Goal: Book appointment/travel/reservation

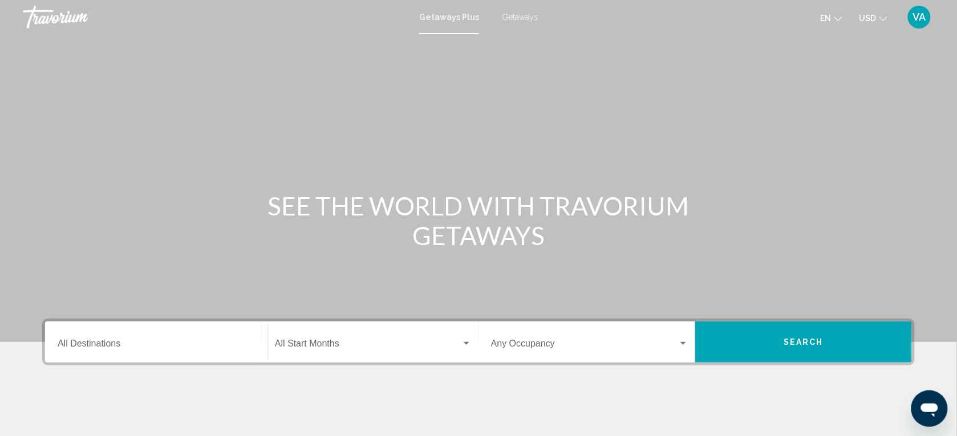
click at [153, 343] on input "Destination All Destinations" at bounding box center [156, 346] width 197 height 10
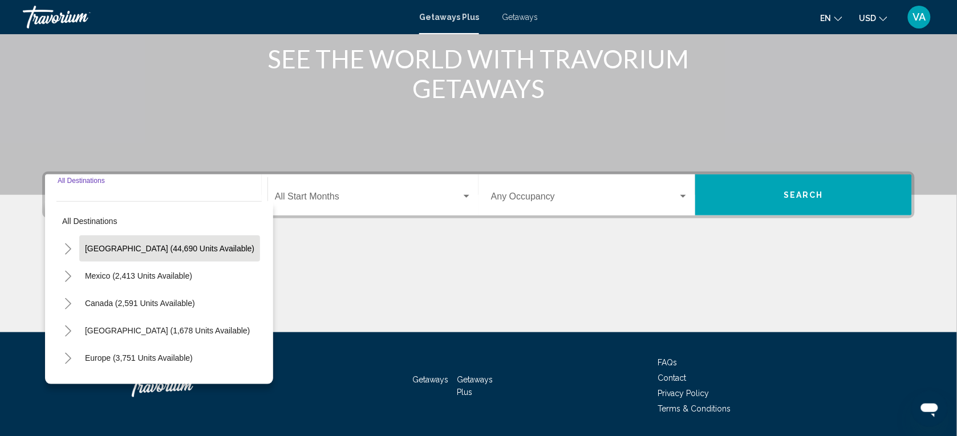
scroll to position [112, 0]
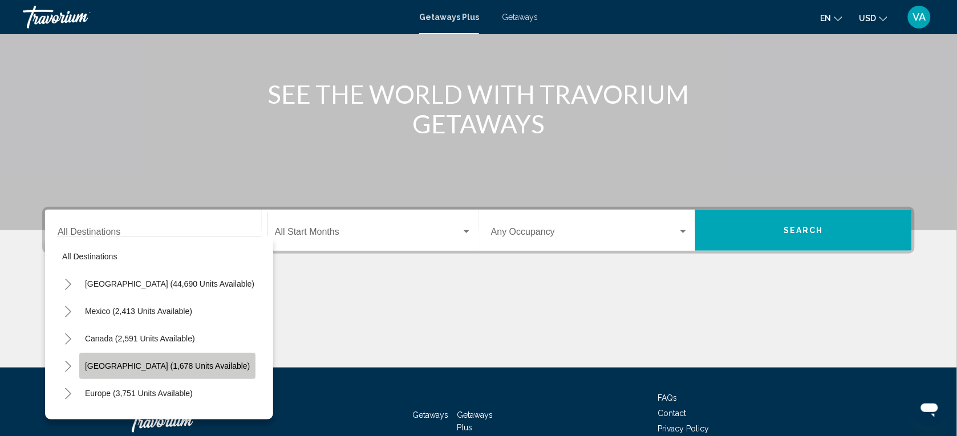
click at [156, 362] on span "[GEOGRAPHIC_DATA] (1,678 units available)" at bounding box center [167, 365] width 165 height 9
type input "**********"
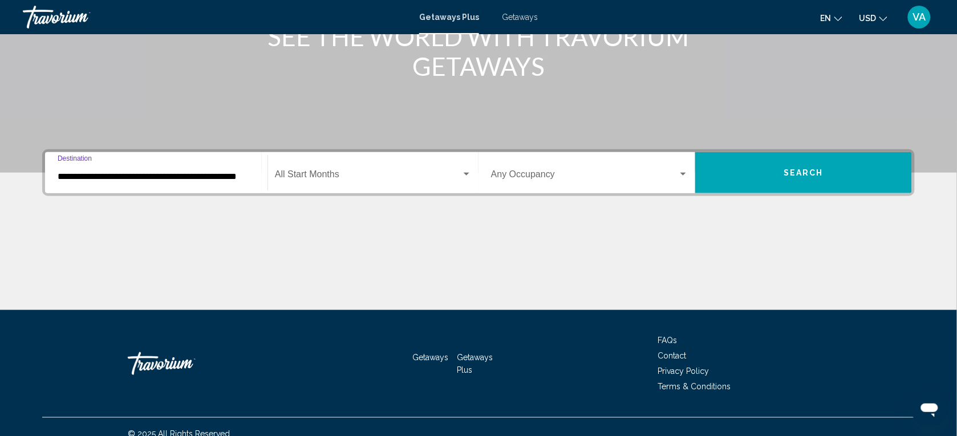
scroll to position [183, 0]
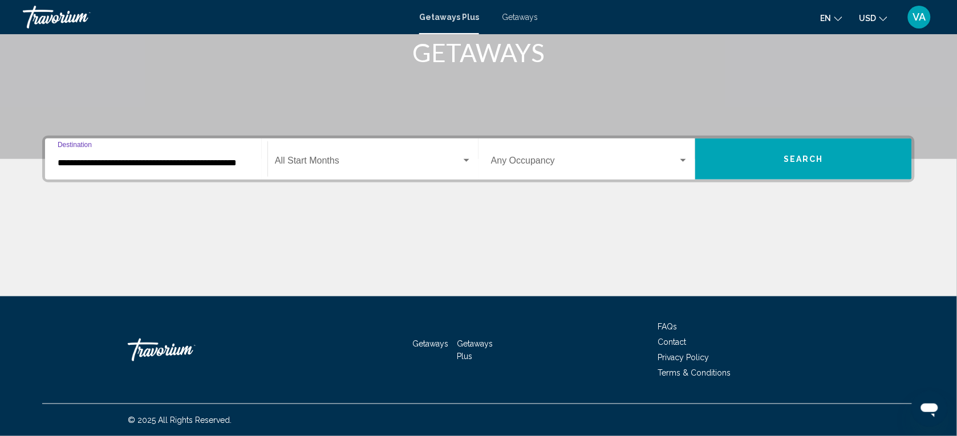
click at [730, 154] on button "Search" at bounding box center [803, 159] width 217 height 41
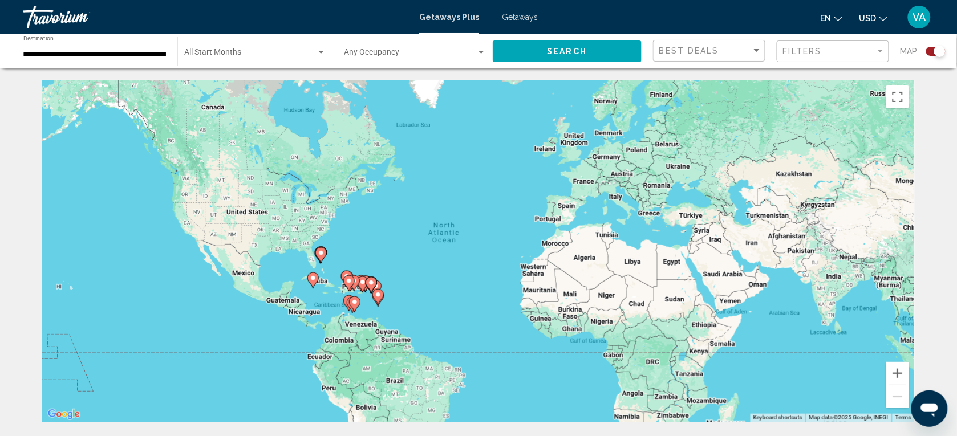
click at [386, 331] on div "To activate drag with keyboard, press Alt + Enter. Once in keyboard drag state,…" at bounding box center [478, 251] width 872 height 342
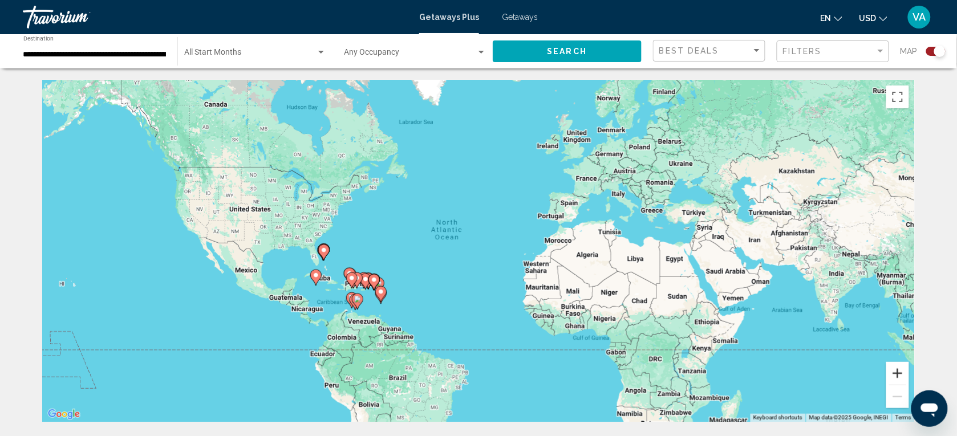
click at [891, 368] on button "Zoom in" at bounding box center [897, 373] width 23 height 23
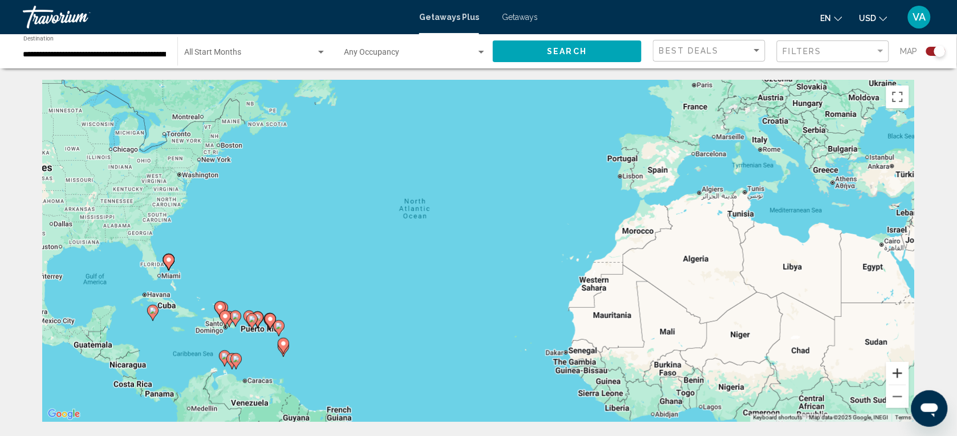
click at [892, 369] on button "Zoom in" at bounding box center [897, 373] width 23 height 23
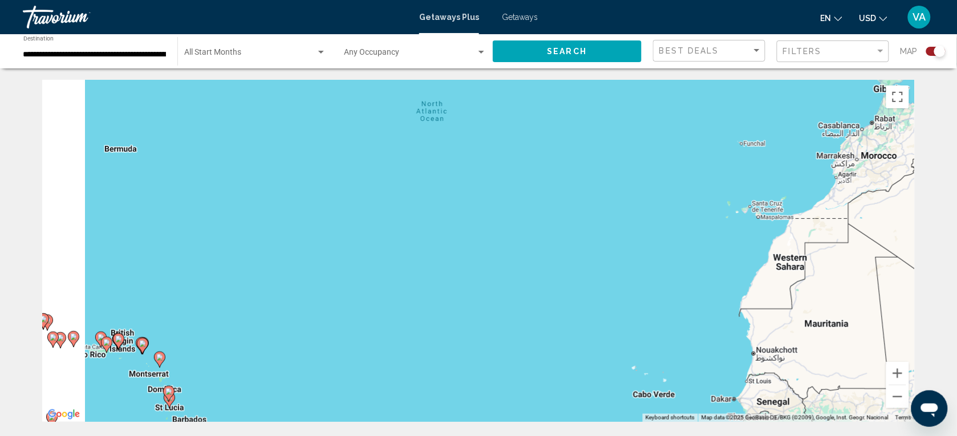
drag, startPoint x: 351, startPoint y: 335, endPoint x: 549, endPoint y: 132, distance: 283.4
click at [544, 137] on div "To activate drag with keyboard, press Alt + Enter. Once in keyboard drag state,…" at bounding box center [478, 251] width 872 height 342
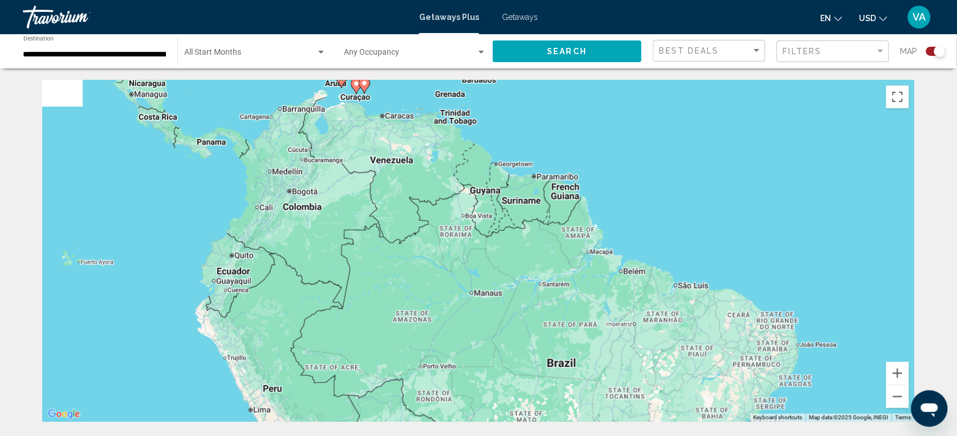
drag, startPoint x: 416, startPoint y: 213, endPoint x: 344, endPoint y: 400, distance: 200.5
click at [343, 400] on div "To activate drag with keyboard, press Alt + Enter. Once in keyboard drag state,…" at bounding box center [478, 251] width 872 height 342
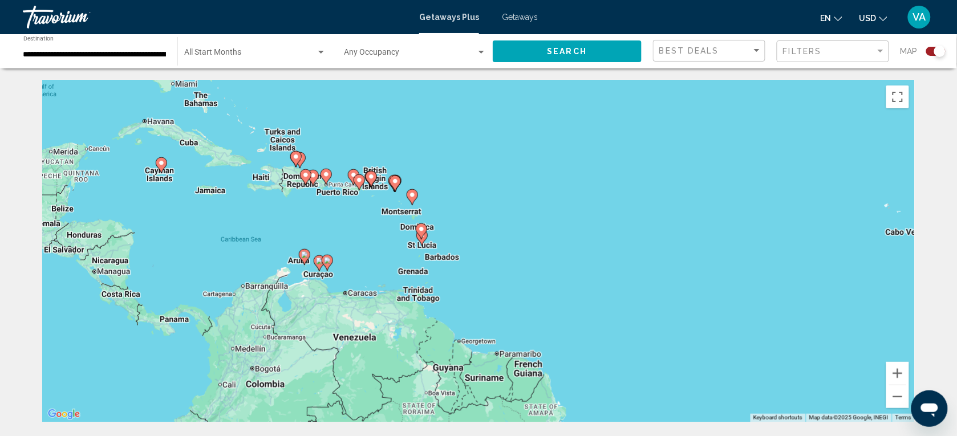
drag, startPoint x: 368, startPoint y: 223, endPoint x: 372, endPoint y: 282, distance: 59.4
click at [372, 282] on div "To activate drag with keyboard, press Alt + Enter. Once in keyboard drag state,…" at bounding box center [478, 251] width 872 height 342
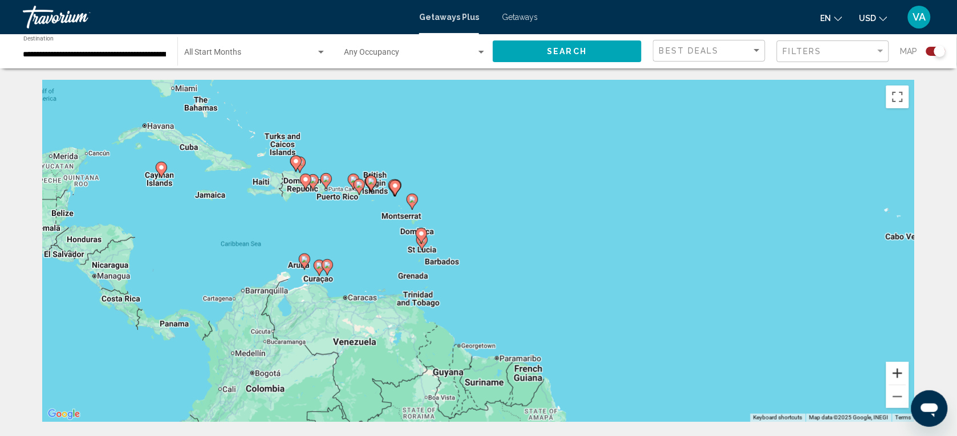
click at [901, 372] on button "Zoom in" at bounding box center [897, 373] width 23 height 23
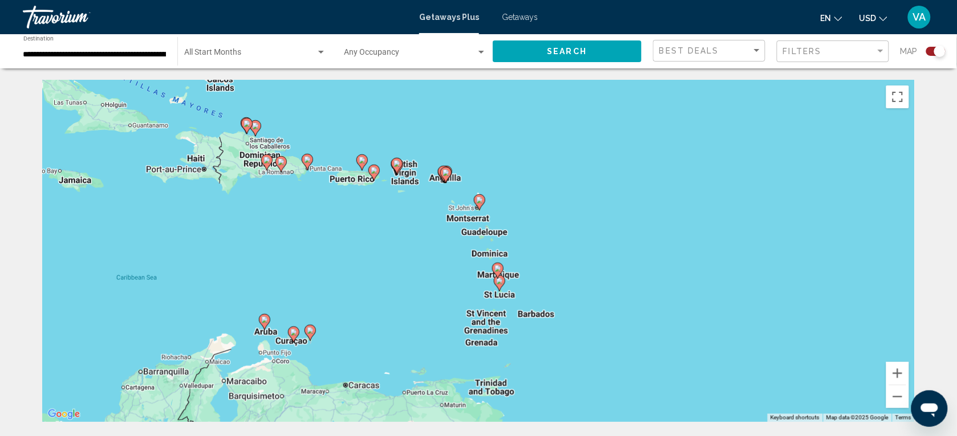
drag, startPoint x: 562, startPoint y: 335, endPoint x: 693, endPoint y: 378, distance: 137.4
click at [693, 378] on div "To activate drag with keyboard, press Alt + Enter. Once in keyboard drag state,…" at bounding box center [478, 251] width 872 height 342
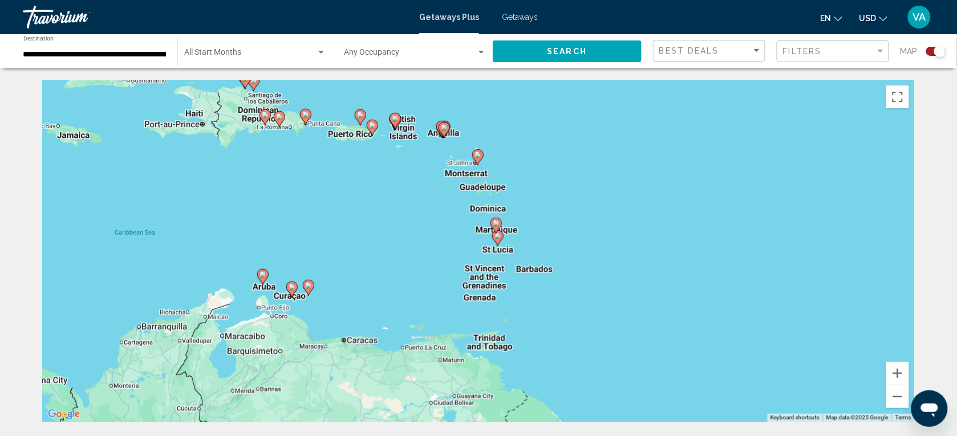
drag, startPoint x: 400, startPoint y: 275, endPoint x: 401, endPoint y: 251, distance: 24.5
click at [401, 251] on div "To activate drag with keyboard, press Alt + Enter. Once in keyboard drag state,…" at bounding box center [478, 251] width 872 height 342
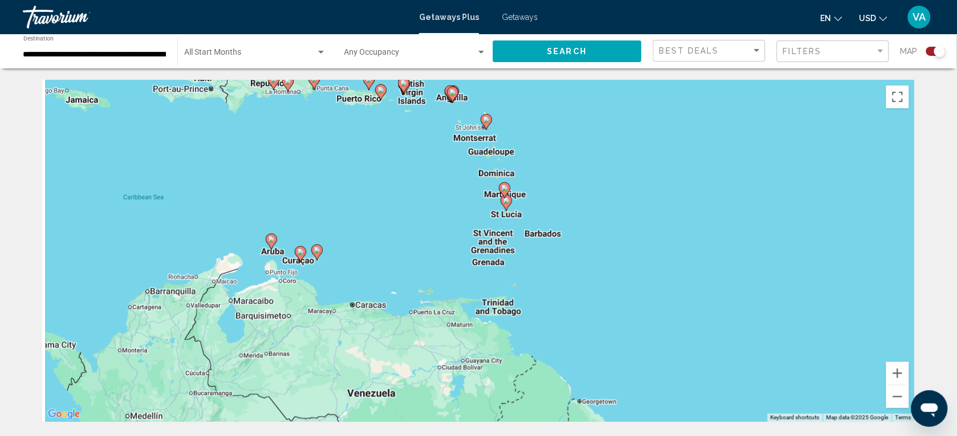
drag, startPoint x: 392, startPoint y: 290, endPoint x: 400, endPoint y: 251, distance: 39.1
click at [400, 251] on div "To activate drag with keyboard, press Alt + Enter. Once in keyboard drag state,…" at bounding box center [478, 251] width 872 height 342
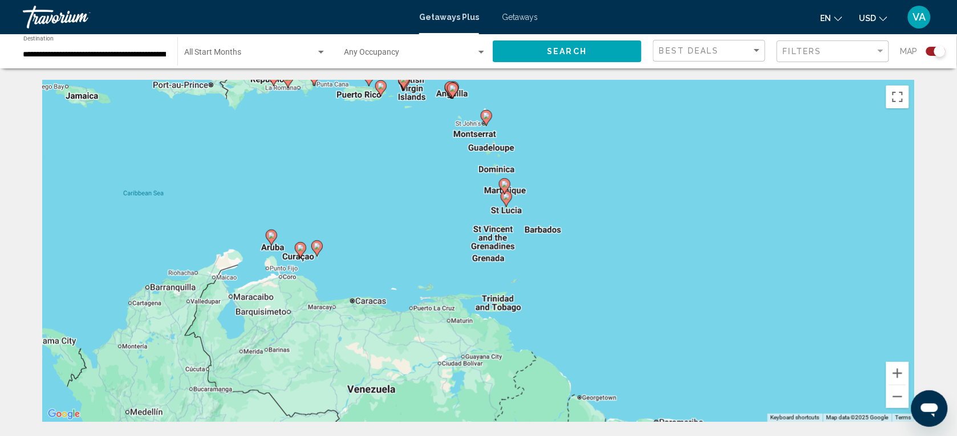
click at [271, 238] on image "Main content" at bounding box center [271, 235] width 7 height 7
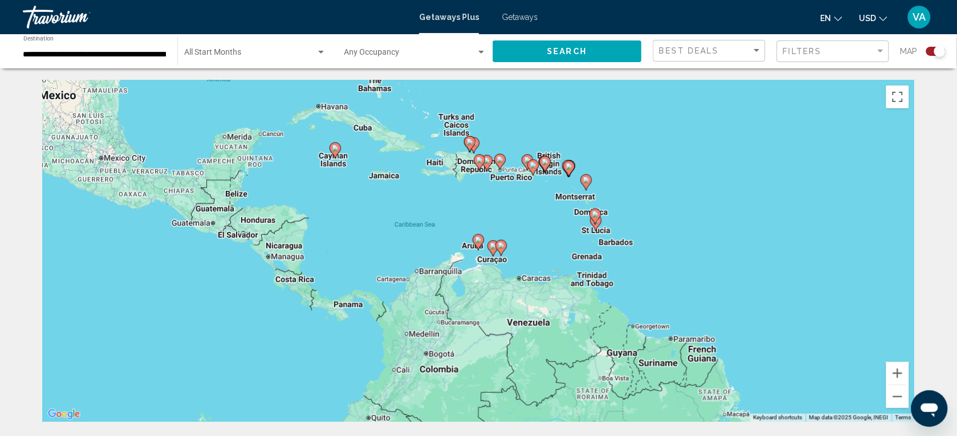
click at [482, 237] on icon "Main content" at bounding box center [478, 242] width 10 height 15
type input "**********"
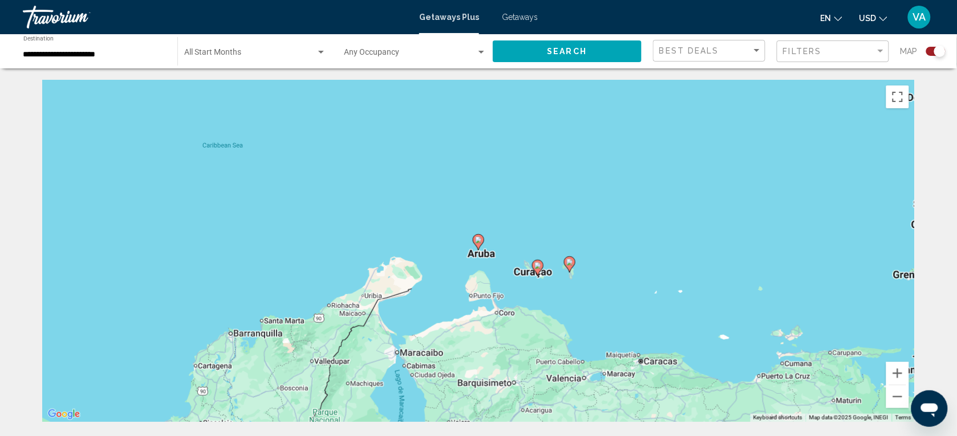
click at [475, 241] on icon "Main content" at bounding box center [478, 242] width 10 height 15
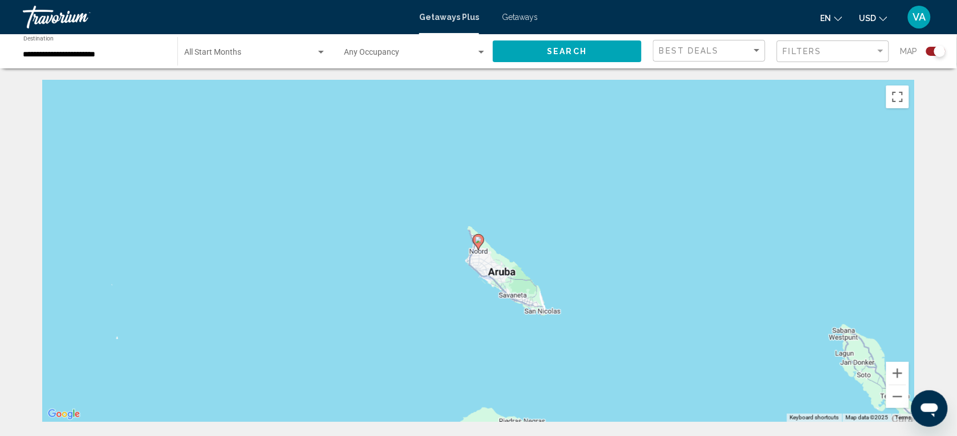
click at [475, 240] on icon "Main content" at bounding box center [478, 242] width 10 height 15
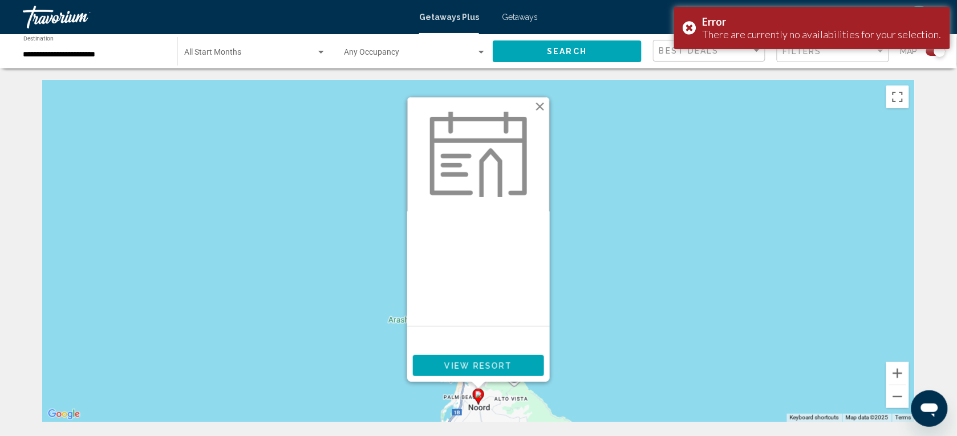
click at [540, 103] on button "Close" at bounding box center [539, 106] width 17 height 17
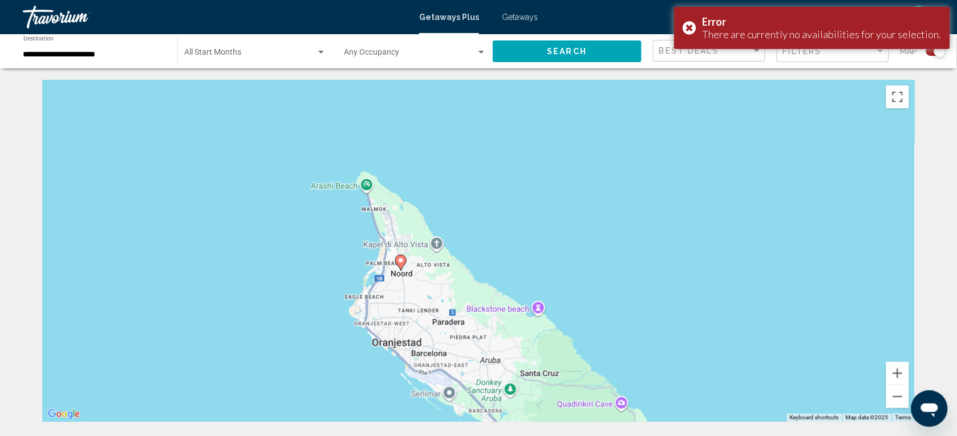
drag, startPoint x: 633, startPoint y: 272, endPoint x: 531, endPoint y: 100, distance: 200.4
click at [539, 109] on div "To activate drag with keyboard, press Alt + Enter. Once in keyboard drag state,…" at bounding box center [478, 251] width 872 height 342
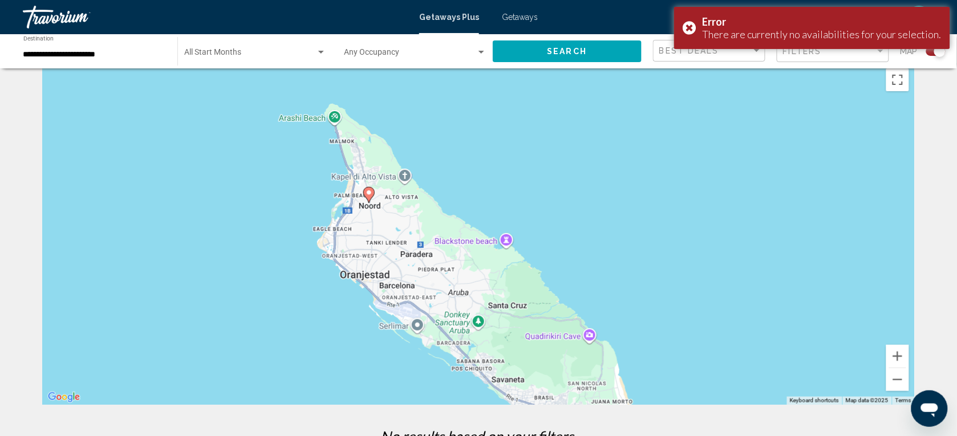
scroll to position [71, 0]
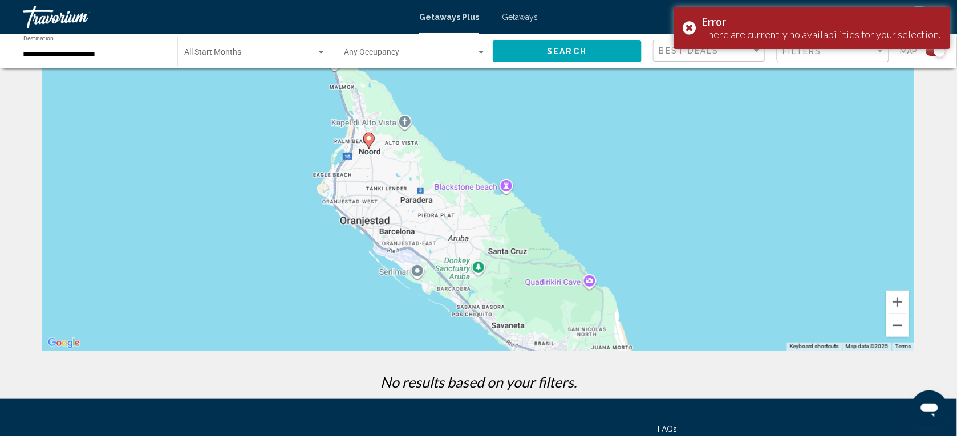
click at [902, 321] on button "Zoom out" at bounding box center [897, 325] width 23 height 23
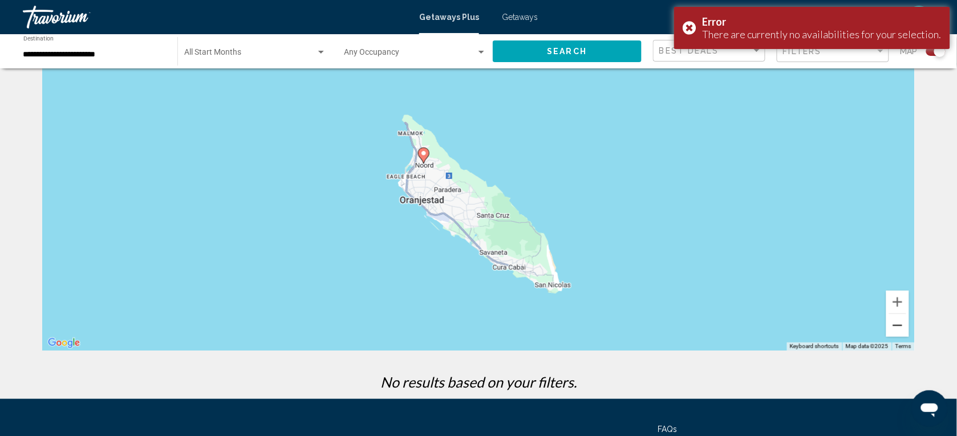
click at [895, 321] on button "Zoom out" at bounding box center [897, 325] width 23 height 23
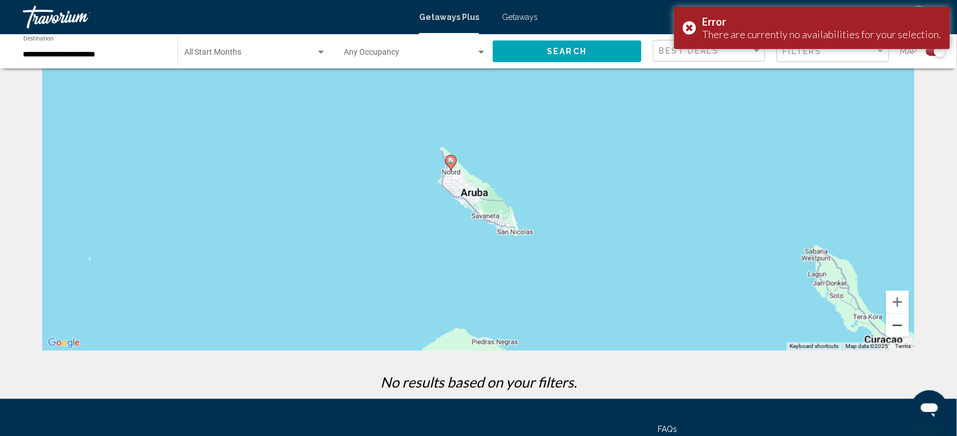
click at [894, 323] on button "Zoom out" at bounding box center [897, 325] width 23 height 23
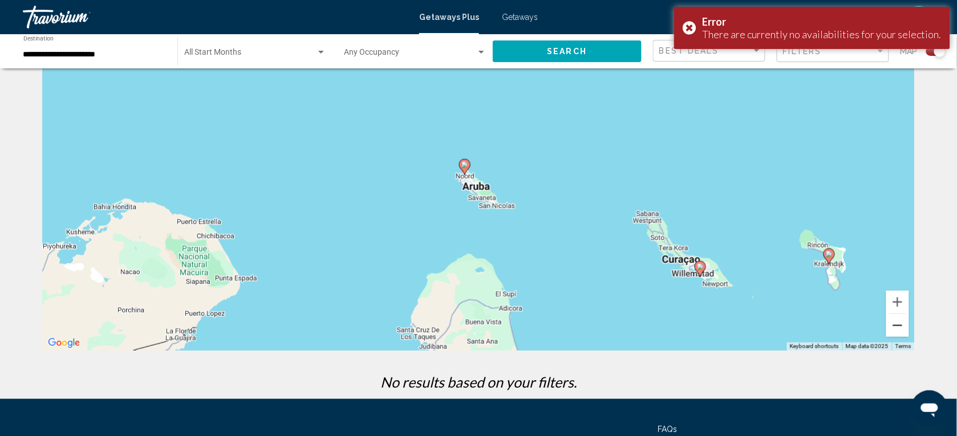
click at [894, 323] on button "Zoom out" at bounding box center [897, 325] width 23 height 23
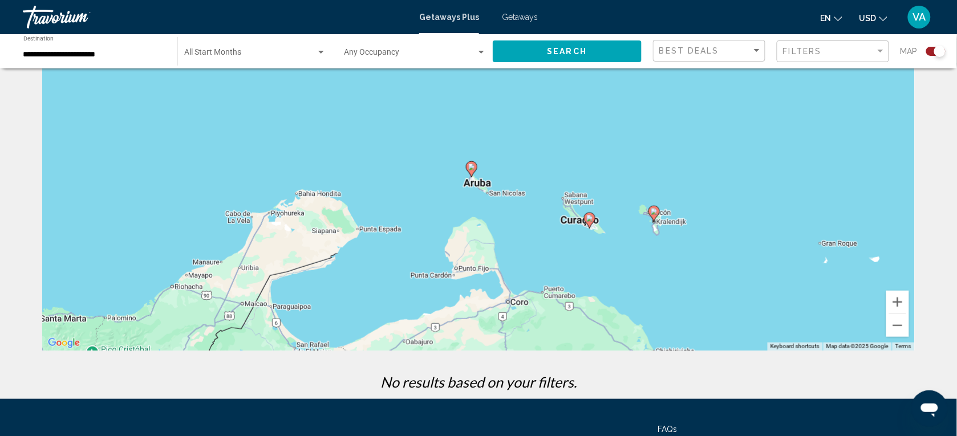
click at [591, 220] on image "Main content" at bounding box center [589, 218] width 7 height 7
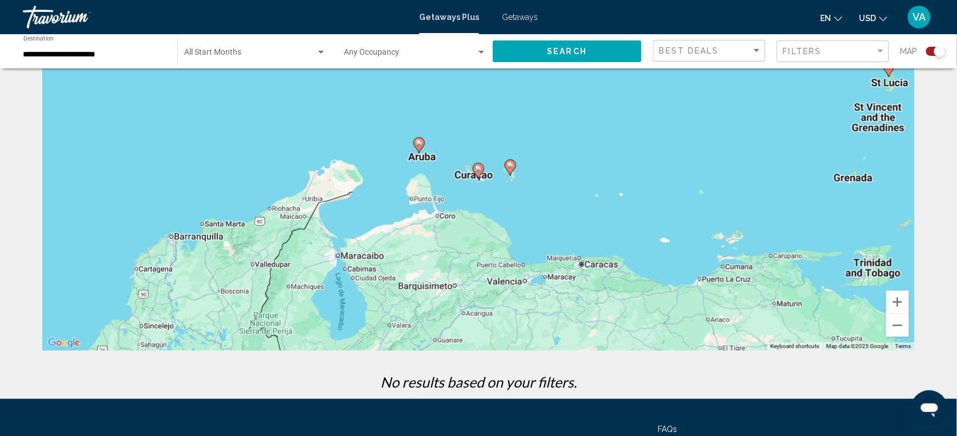
click at [474, 168] on icon "Main content" at bounding box center [478, 171] width 10 height 15
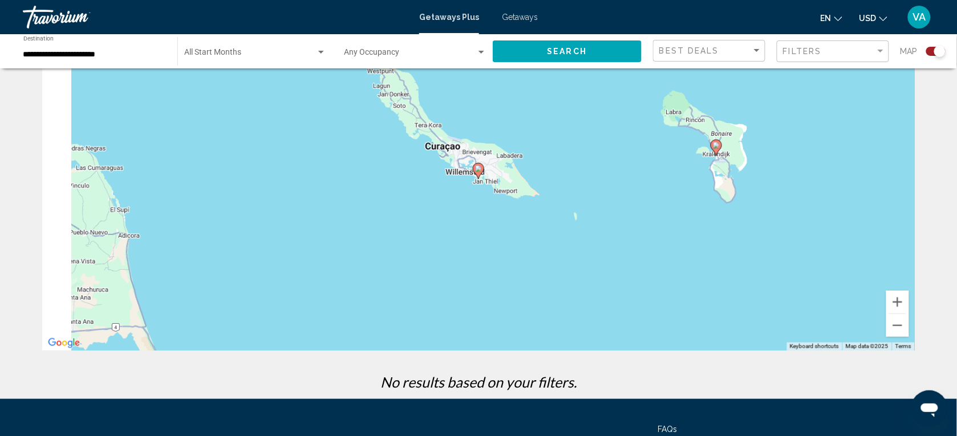
click at [474, 168] on icon "Main content" at bounding box center [478, 171] width 10 height 15
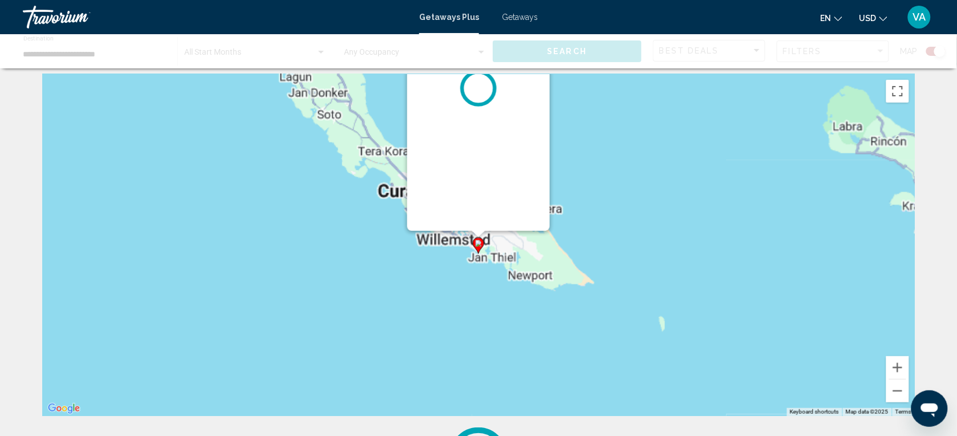
scroll to position [0, 0]
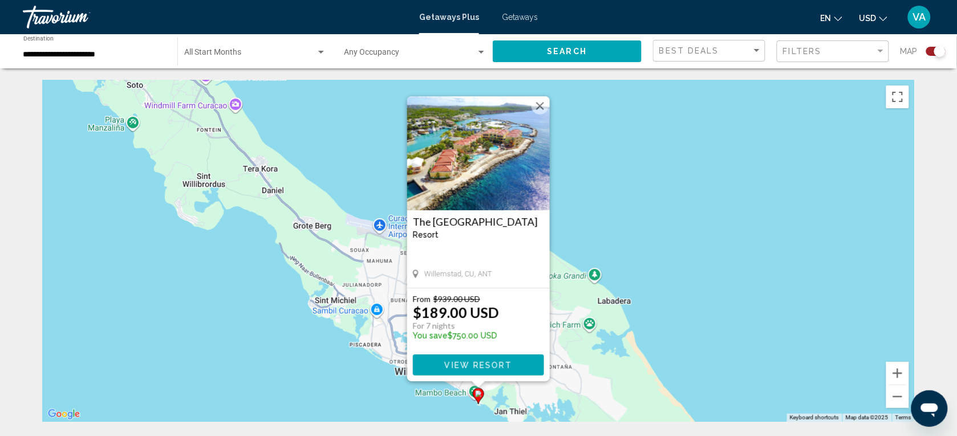
click at [487, 189] on img "Main content" at bounding box center [478, 153] width 143 height 114
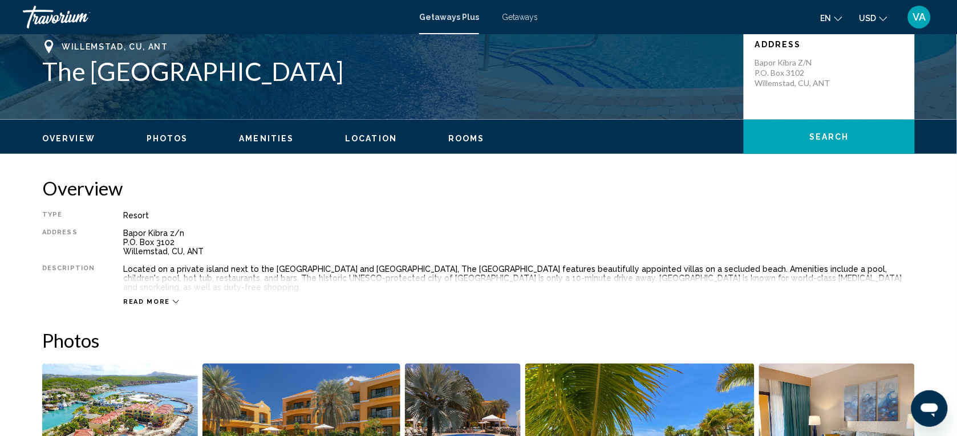
scroll to position [285, 0]
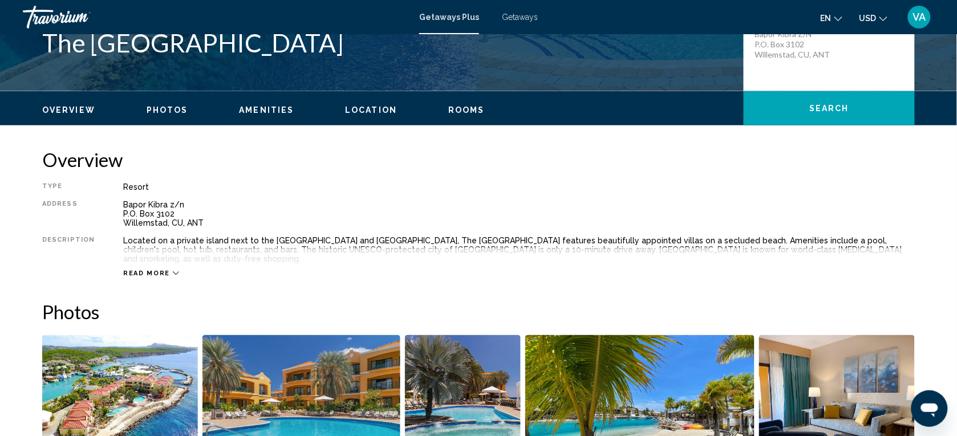
click at [149, 269] on button "Read more" at bounding box center [151, 273] width 56 height 9
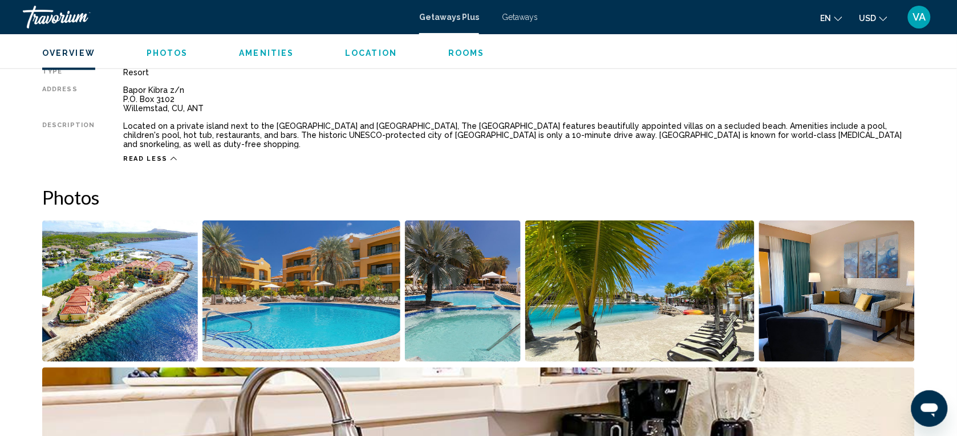
scroll to position [428, 0]
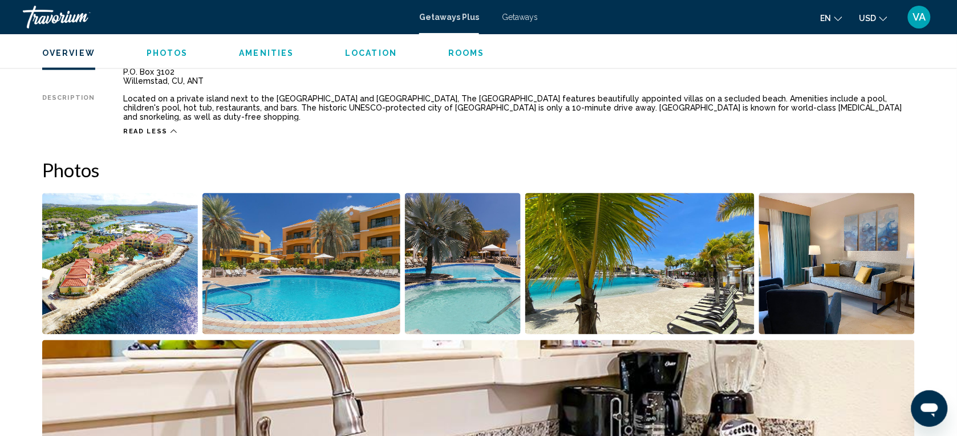
click at [140, 241] on img "Open full-screen image slider" at bounding box center [120, 263] width 156 height 141
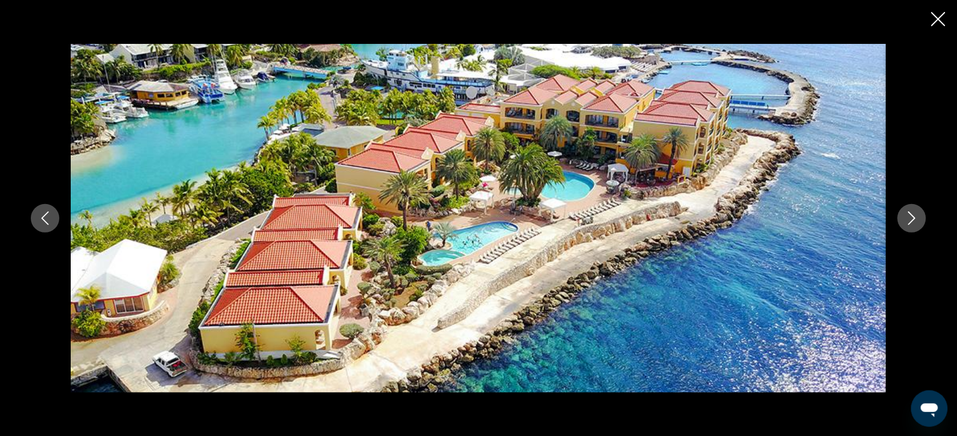
click at [914, 213] on icon "Next image" at bounding box center [912, 218] width 14 height 14
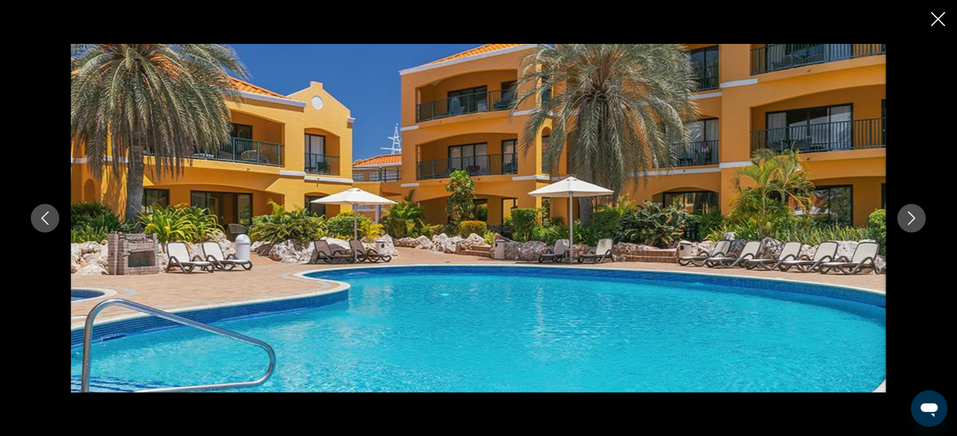
click at [914, 213] on icon "Next image" at bounding box center [912, 218] width 14 height 14
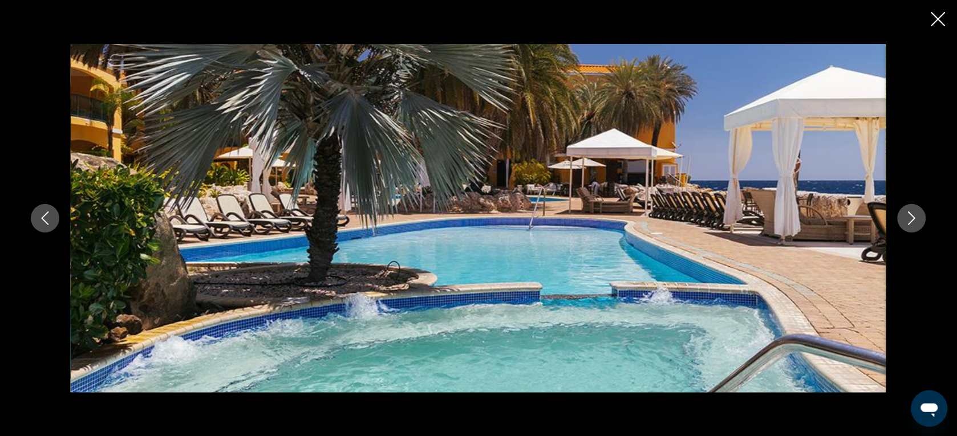
click at [914, 213] on icon "Next image" at bounding box center [912, 218] width 14 height 14
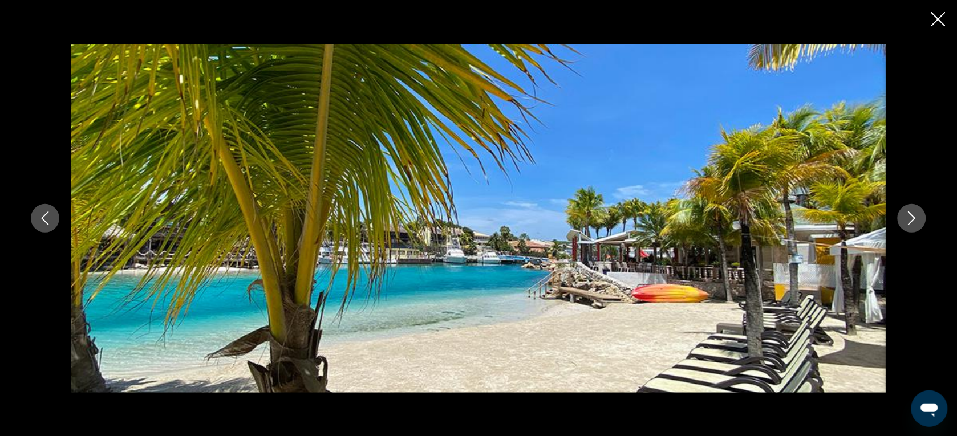
click at [914, 213] on icon "Next image" at bounding box center [912, 218] width 14 height 14
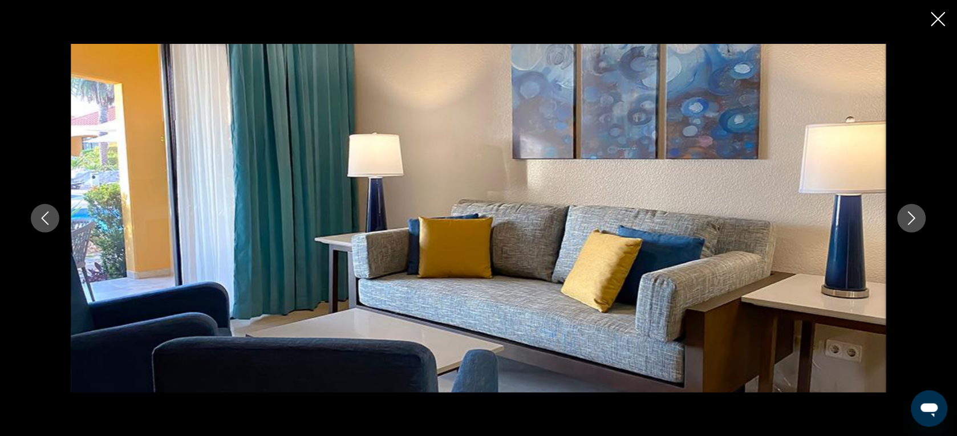
click at [914, 213] on icon "Next image" at bounding box center [912, 218] width 14 height 14
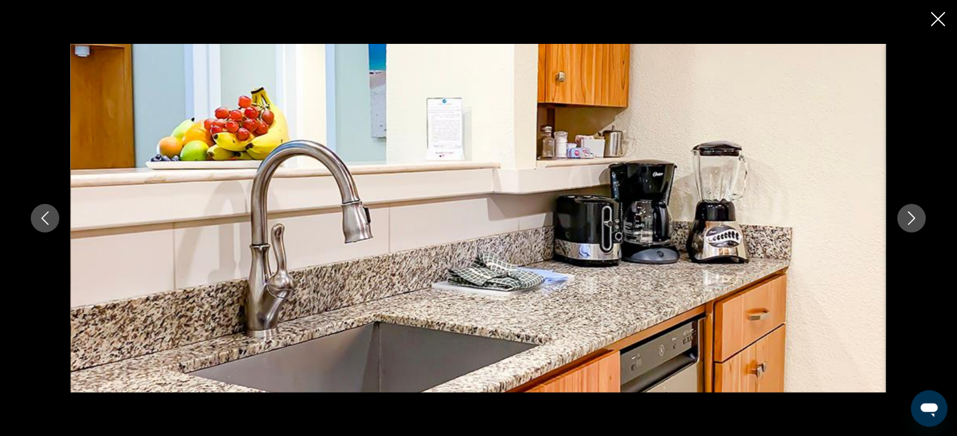
click at [914, 213] on icon "Next image" at bounding box center [912, 218] width 14 height 14
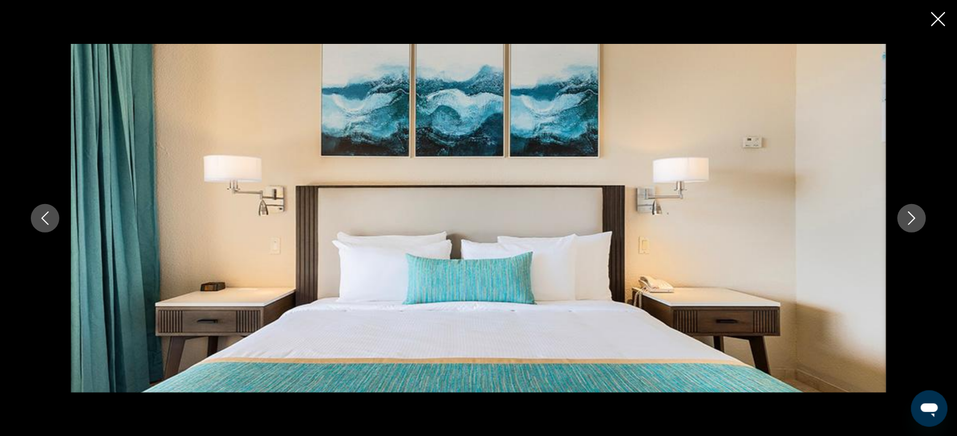
click at [934, 12] on icon "Close slideshow" at bounding box center [938, 19] width 14 height 14
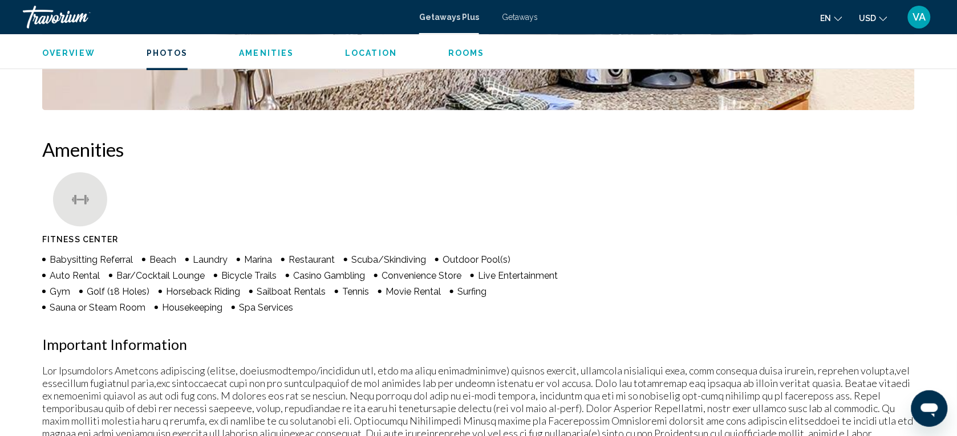
scroll to position [784, 0]
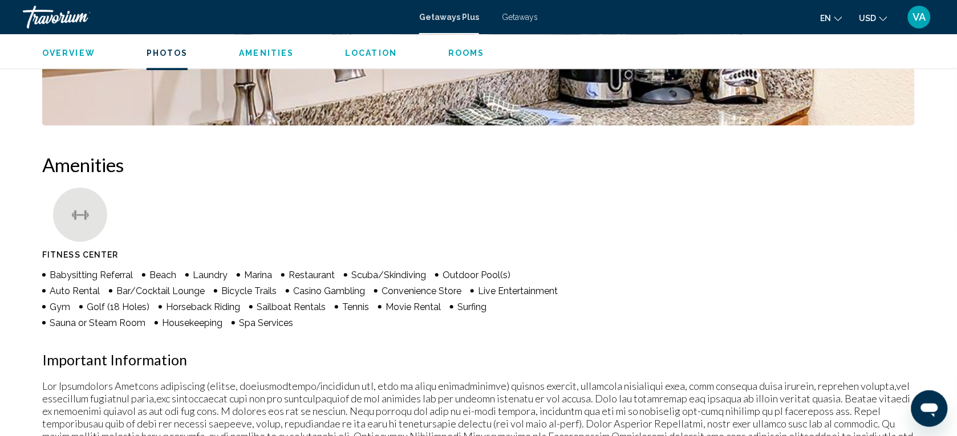
click at [249, 55] on span "Amenities" at bounding box center [266, 52] width 55 height 9
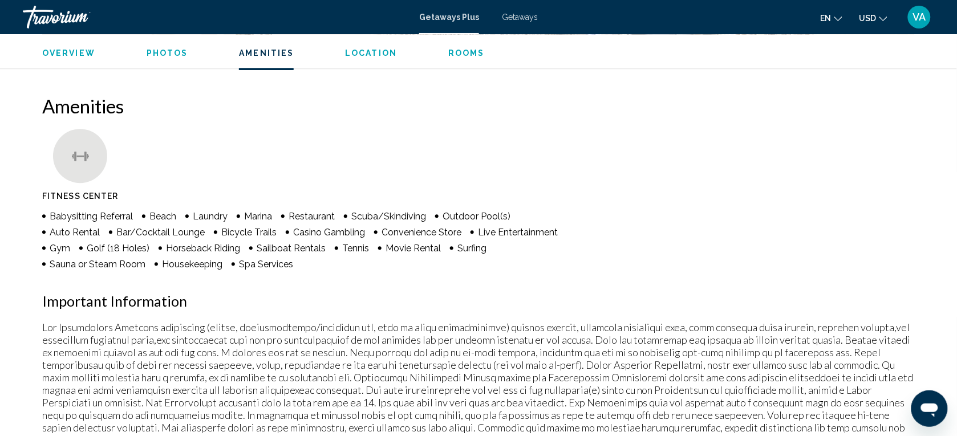
scroll to position [860, 0]
